Goal: Task Accomplishment & Management: Manage account settings

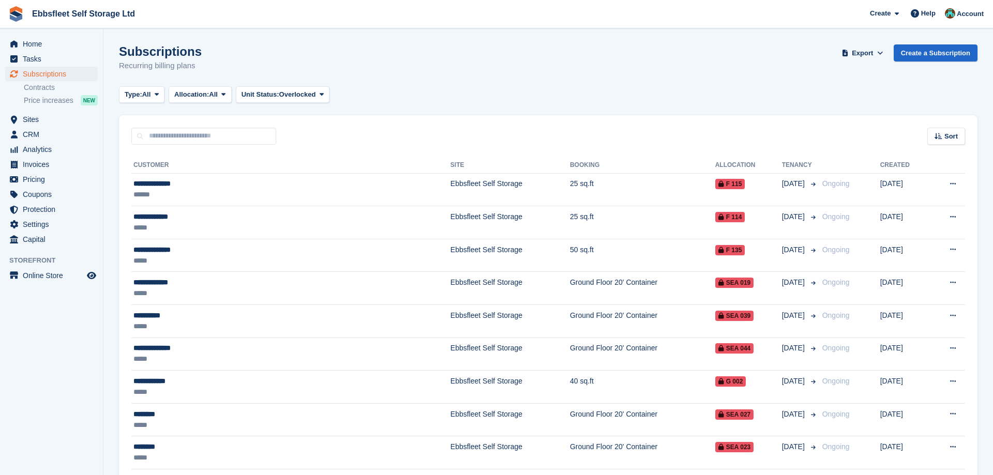
scroll to position [243, 0]
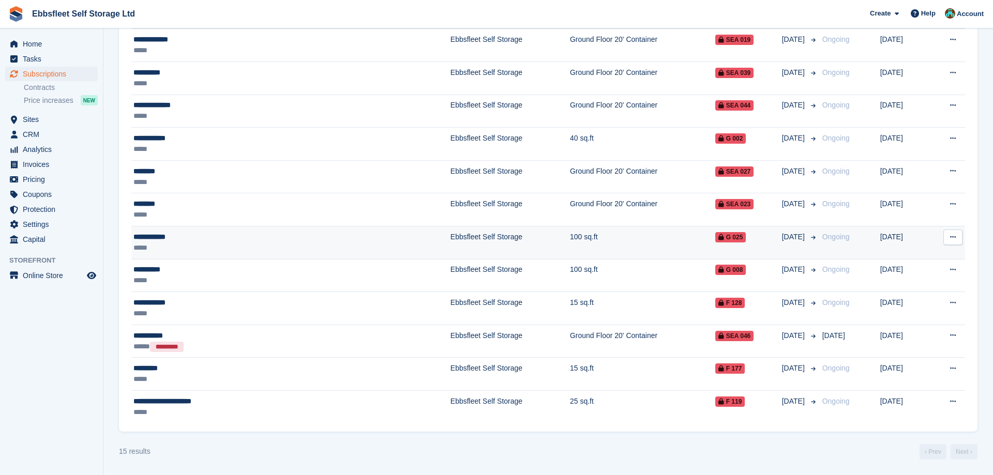
click at [164, 236] on div "**********" at bounding box center [228, 237] width 190 height 11
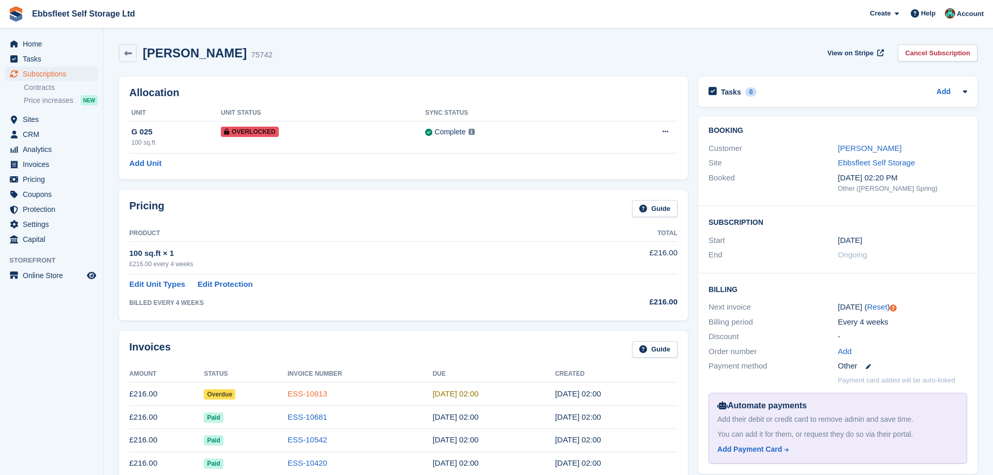
click at [301, 398] on link "ESS-10813" at bounding box center [308, 394] width 40 height 9
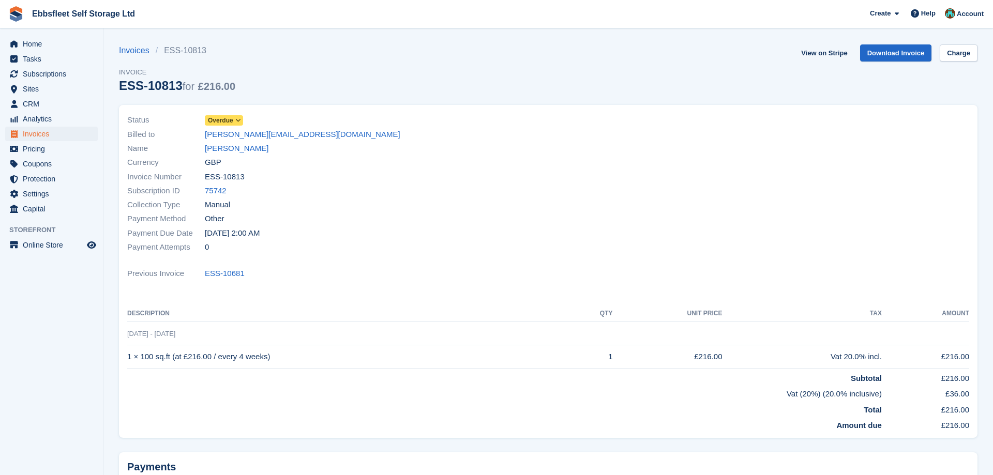
click at [237, 120] on icon at bounding box center [238, 120] width 6 height 6
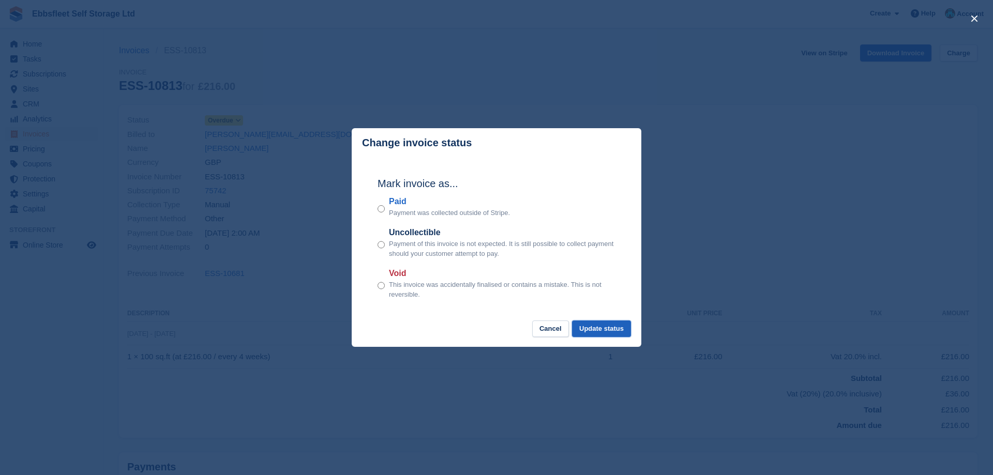
click at [609, 330] on button "Update status" at bounding box center [601, 329] width 59 height 17
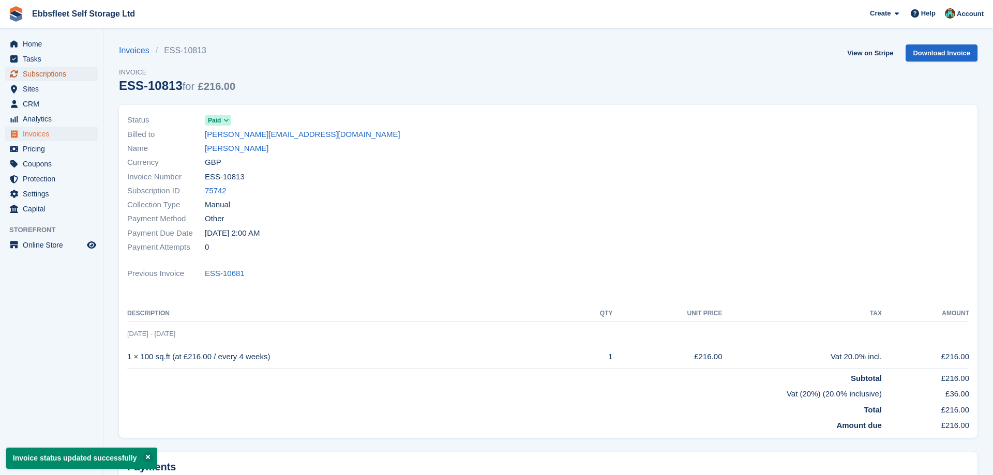
click at [67, 76] on span "Subscriptions" at bounding box center [54, 74] width 62 height 14
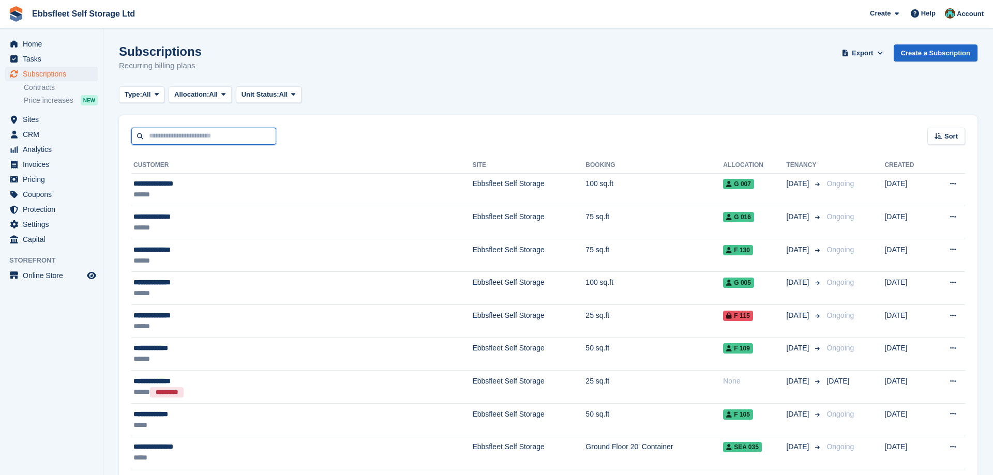
click at [212, 129] on input "text" at bounding box center [203, 136] width 145 height 17
type input "*"
type input "****"
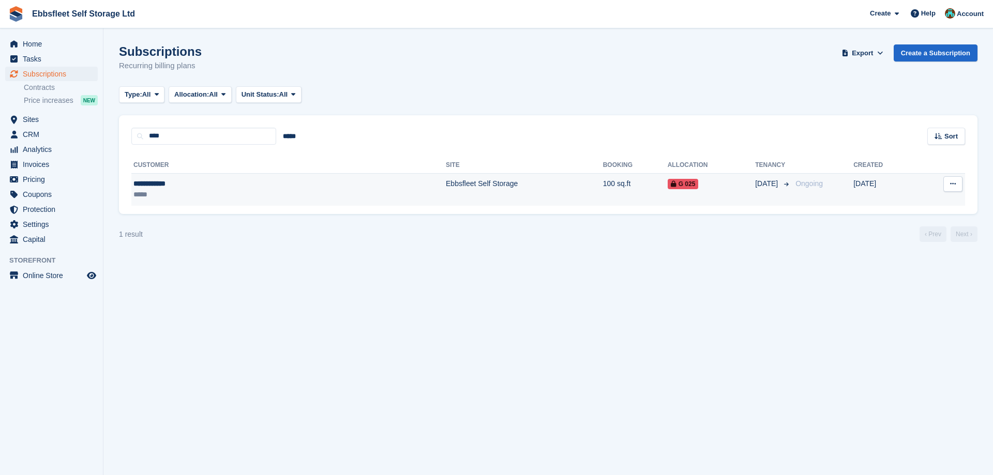
click at [164, 181] on div "**********" at bounding box center [204, 183] width 142 height 11
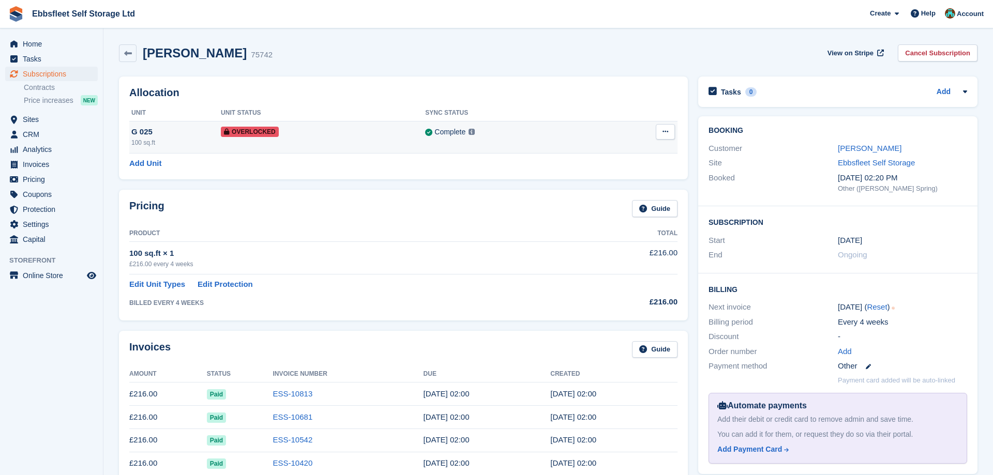
click at [668, 131] on icon at bounding box center [666, 131] width 6 height 7
click at [615, 156] on p "Remove Overlock" at bounding box center [626, 151] width 90 height 13
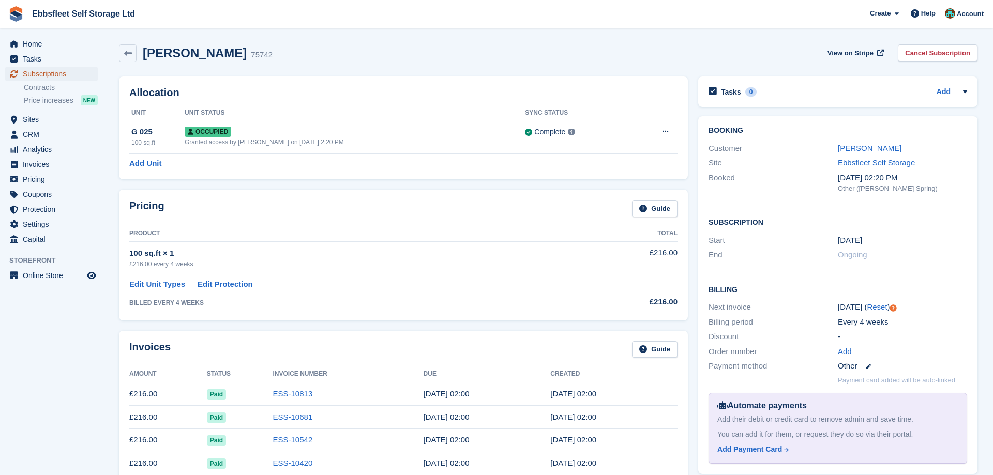
click at [80, 70] on span "Subscriptions" at bounding box center [54, 74] width 62 height 14
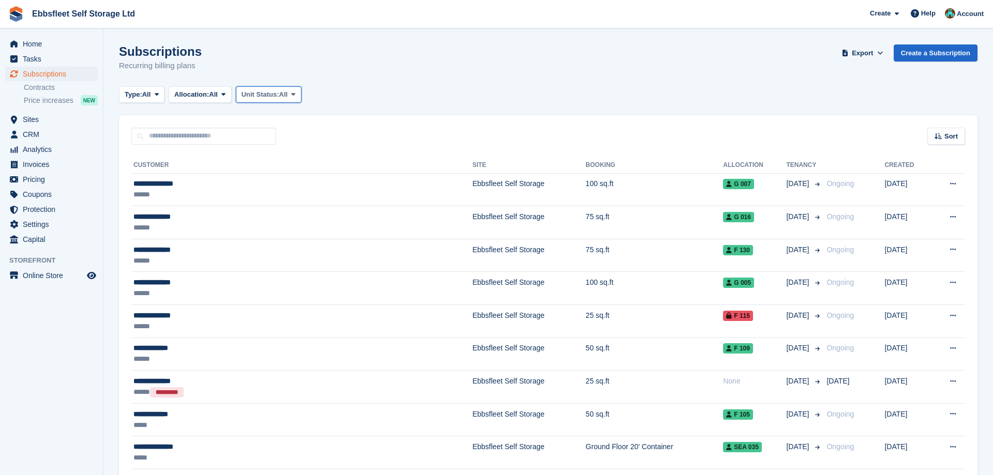
click at [302, 91] on button "Unit Status: All" at bounding box center [269, 94] width 66 height 17
click at [279, 156] on link "Overlocked" at bounding box center [286, 156] width 90 height 19
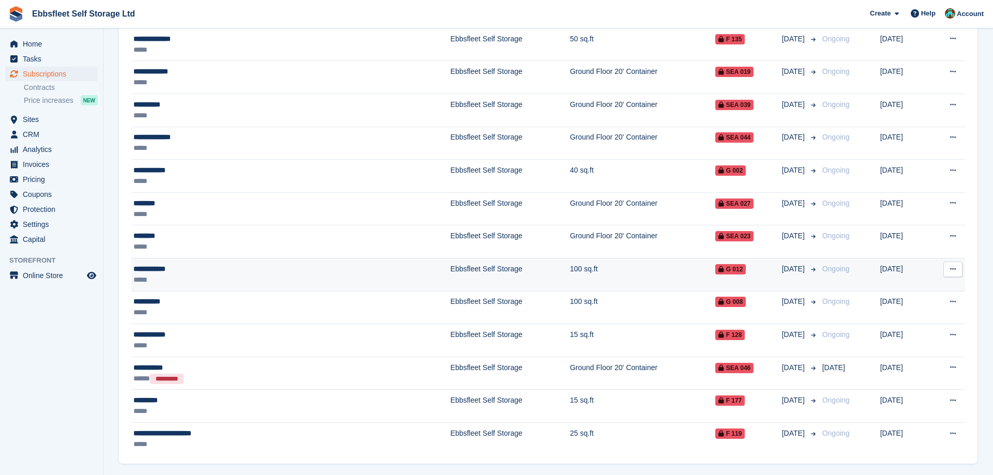
scroll to position [243, 0]
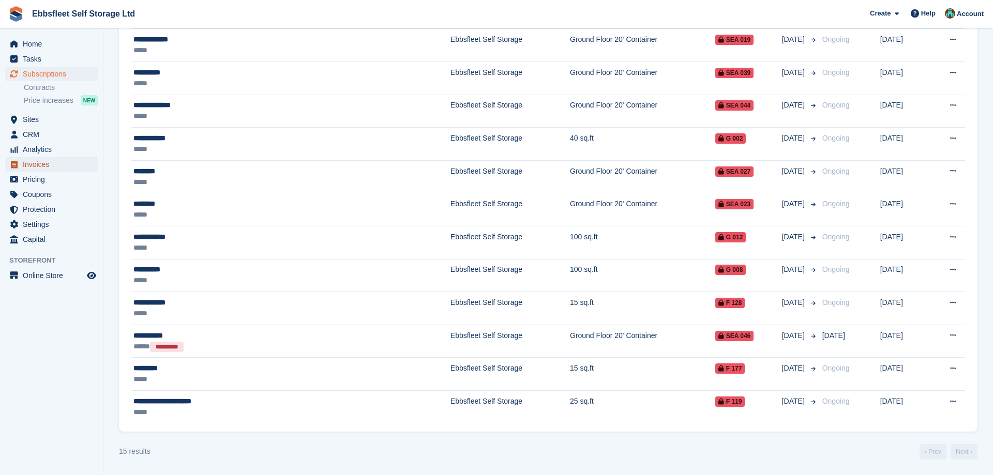
click at [48, 162] on span "Invoices" at bounding box center [54, 164] width 62 height 14
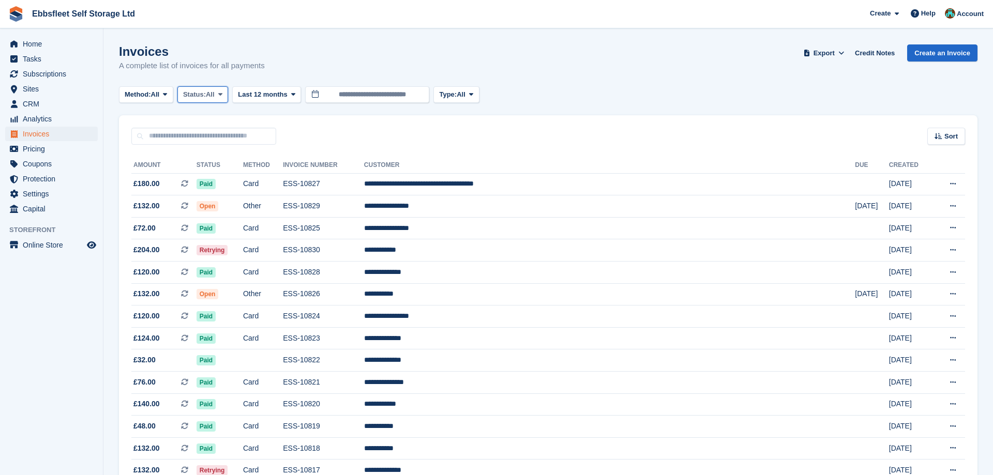
click at [225, 96] on span at bounding box center [220, 95] width 8 height 8
click at [207, 178] on link "Open" at bounding box center [227, 175] width 90 height 19
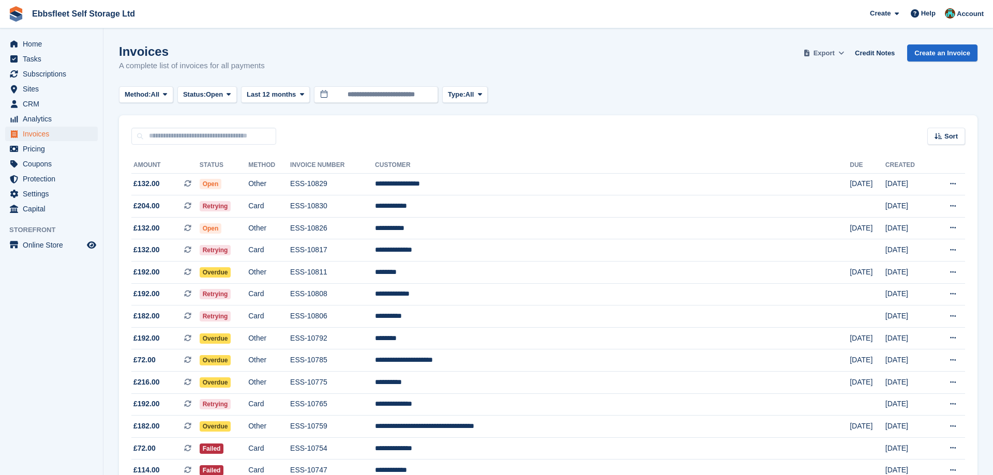
click at [829, 54] on span "Export" at bounding box center [824, 53] width 21 height 10
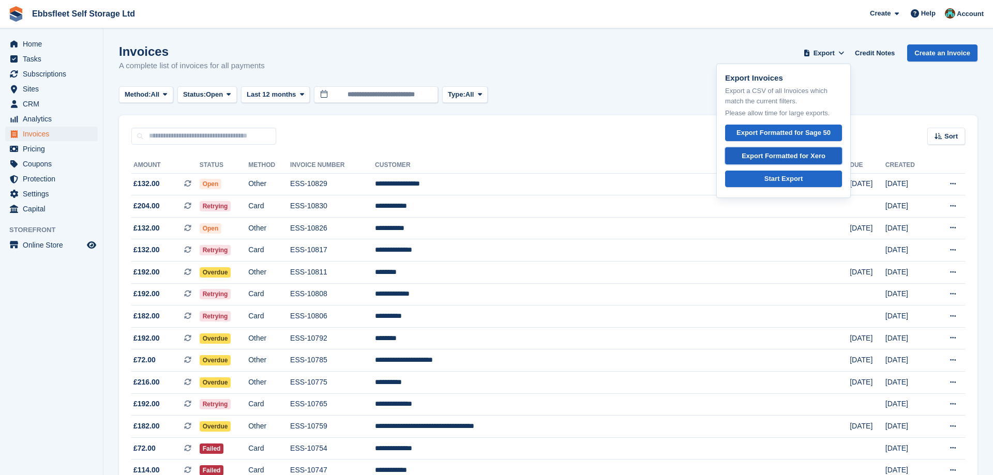
click at [793, 154] on div "Export Formatted for Xero" at bounding box center [784, 156] width 84 height 10
